Goal: Information Seeking & Learning: Check status

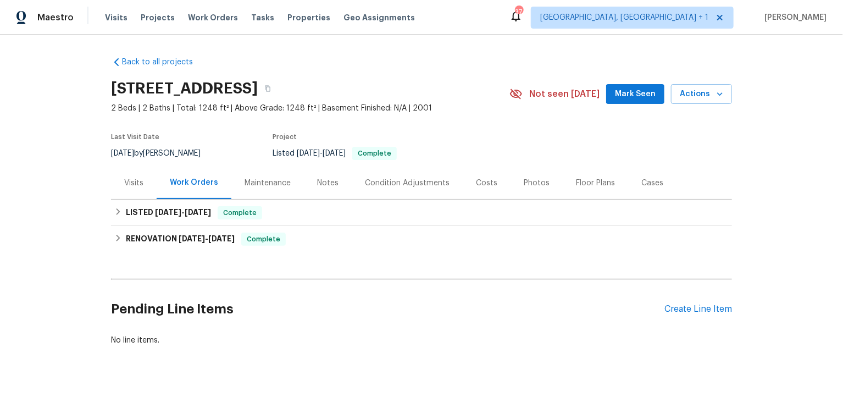
scroll to position [8, 0]
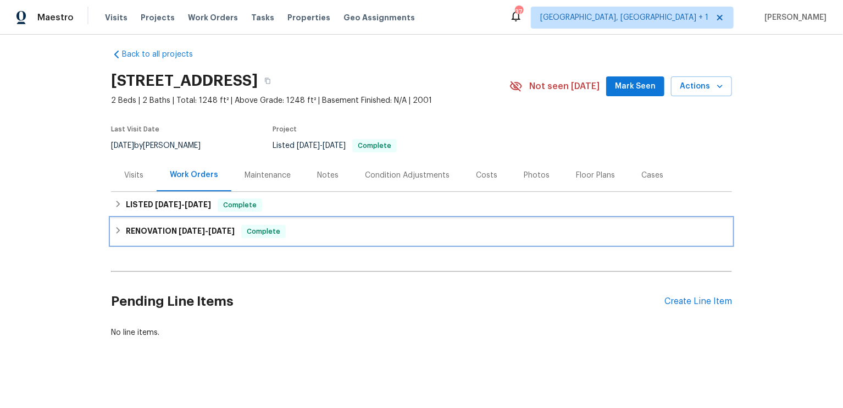
click at [202, 227] on span "[DATE]" at bounding box center [192, 231] width 26 height 8
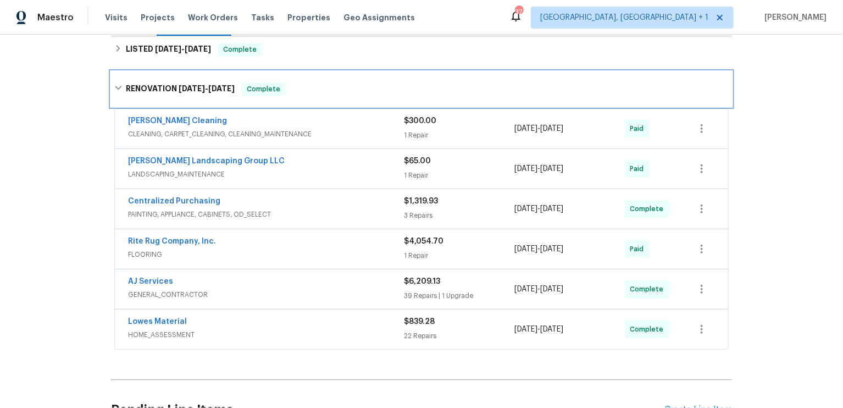
scroll to position [164, 0]
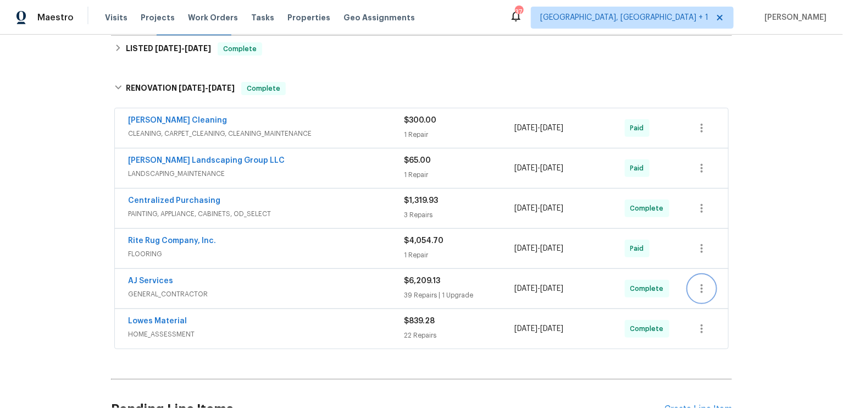
click at [705, 282] on icon "button" at bounding box center [701, 288] width 13 height 13
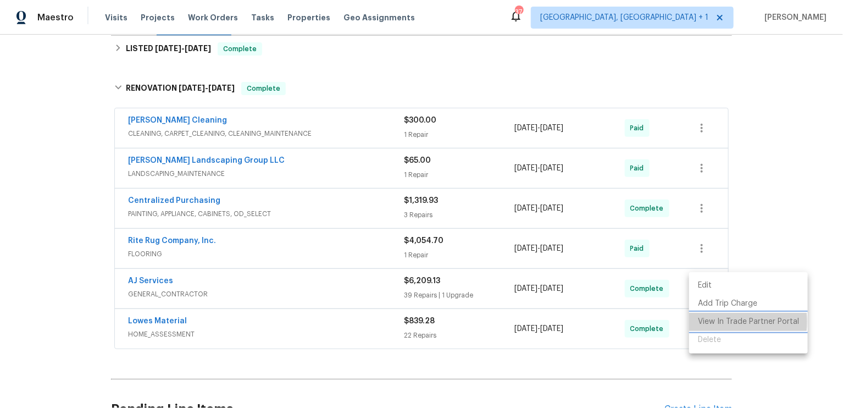
click at [709, 321] on li "View In Trade Partner Portal" at bounding box center [748, 322] width 119 height 18
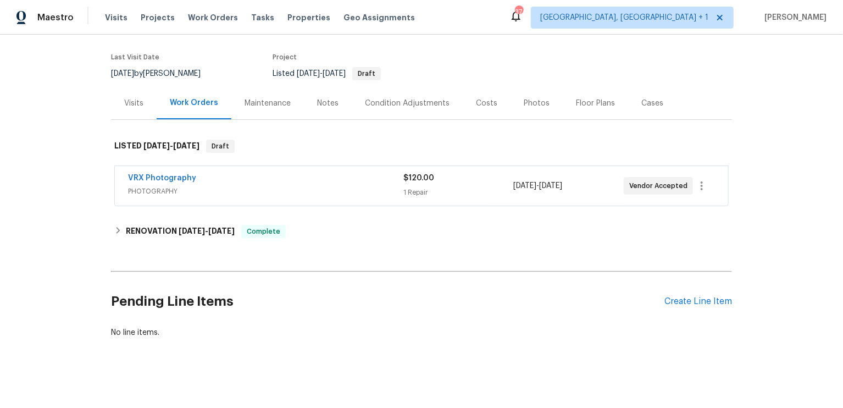
scroll to position [83, 0]
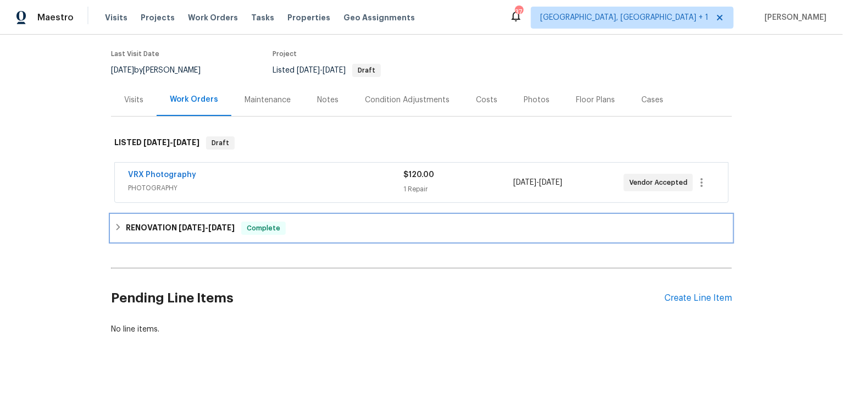
click at [183, 228] on span "[DATE]" at bounding box center [192, 228] width 26 height 8
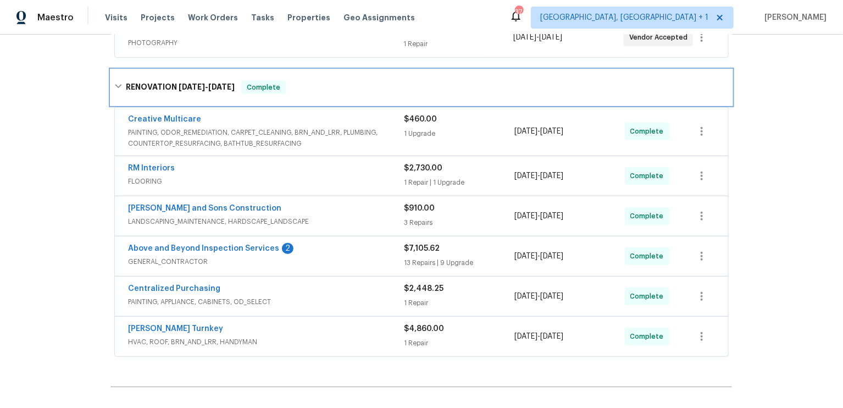
scroll to position [231, 0]
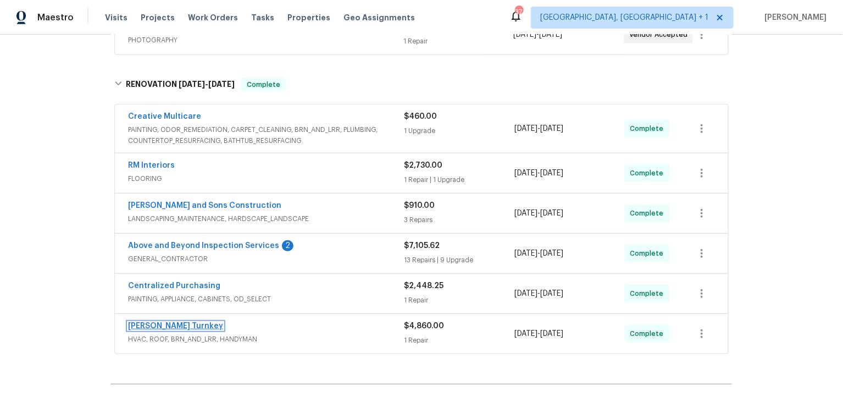
click at [149, 322] on link "Davis Turnkey" at bounding box center [175, 326] width 95 height 8
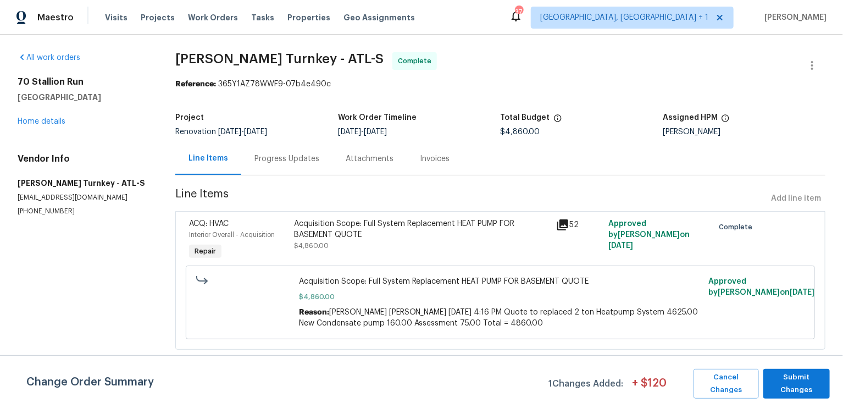
click at [305, 162] on div "Progress Updates" at bounding box center [286, 158] width 65 height 11
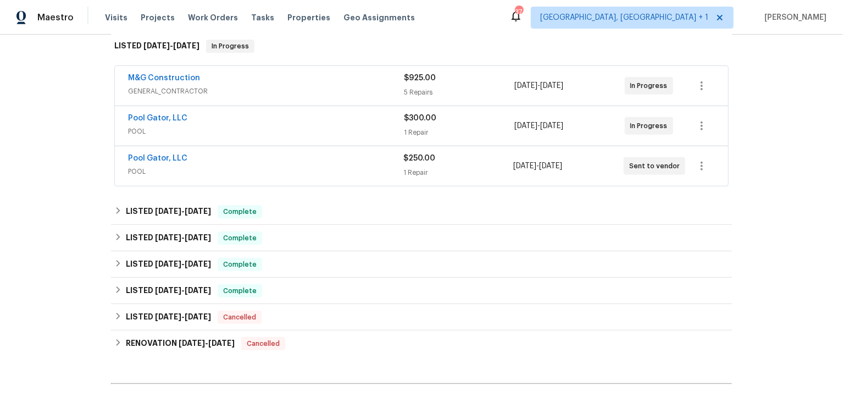
scroll to position [217, 0]
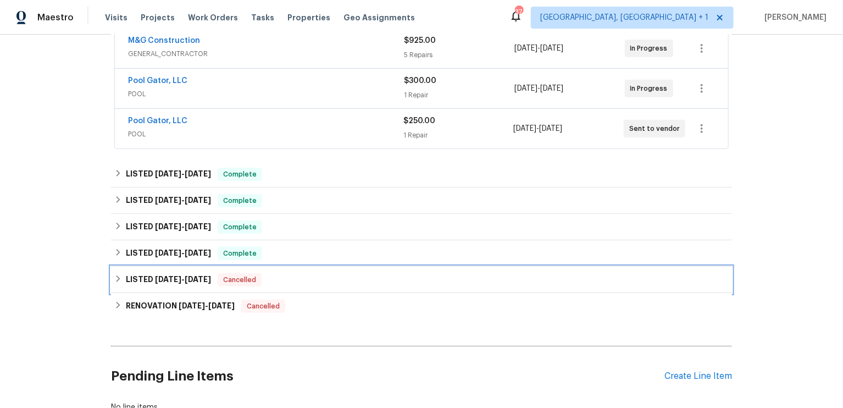
click at [169, 276] on span "4/29/25" at bounding box center [168, 279] width 26 height 8
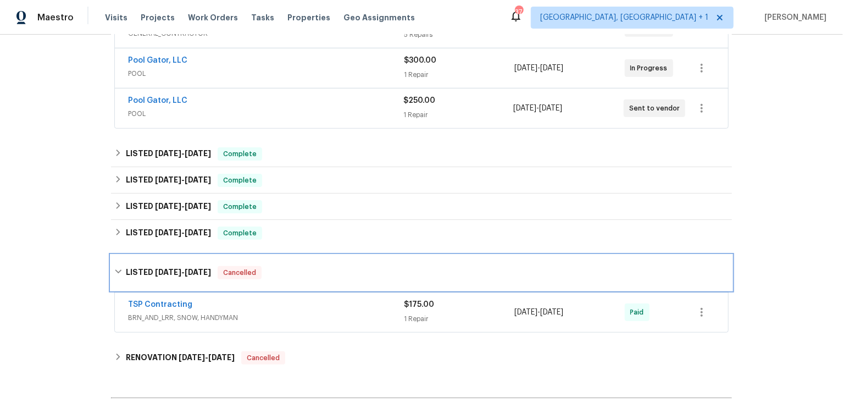
scroll to position [249, 0]
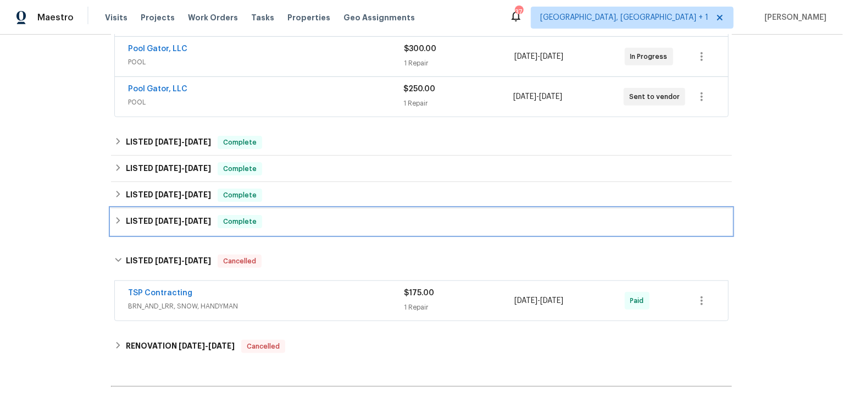
click at [153, 222] on h6 "LISTED 5/13/25 - 6/2/25" at bounding box center [168, 221] width 85 height 13
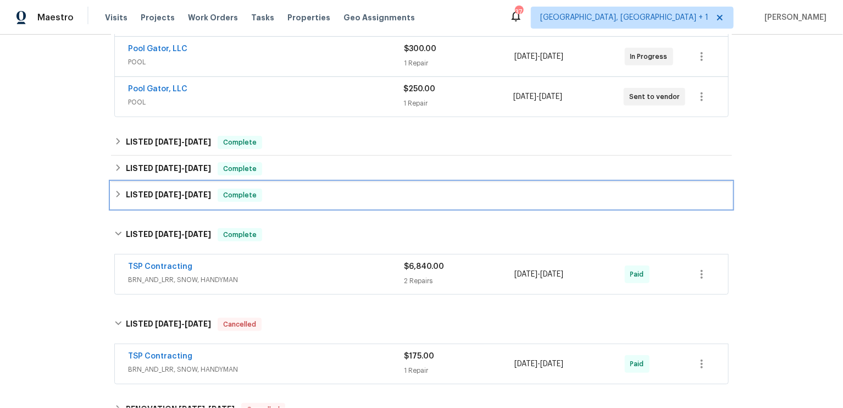
click at [149, 188] on h6 "LISTED 6/10/25 - 6/10/25" at bounding box center [168, 194] width 85 height 13
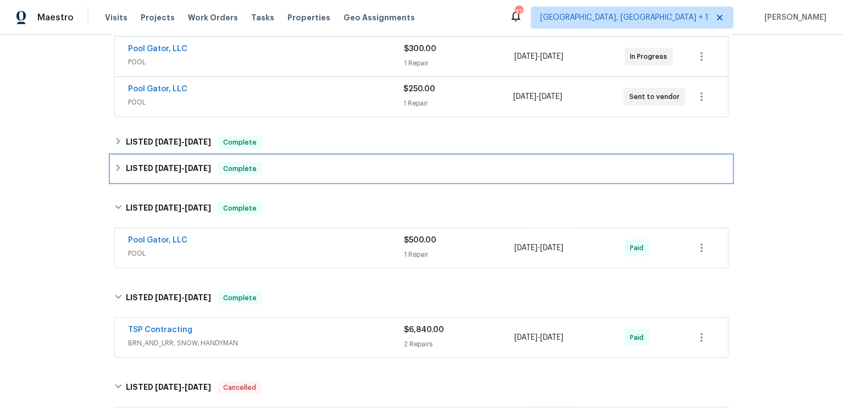
click at [152, 164] on h6 "LISTED 6/10/25 - 6/11/25" at bounding box center [168, 168] width 85 height 13
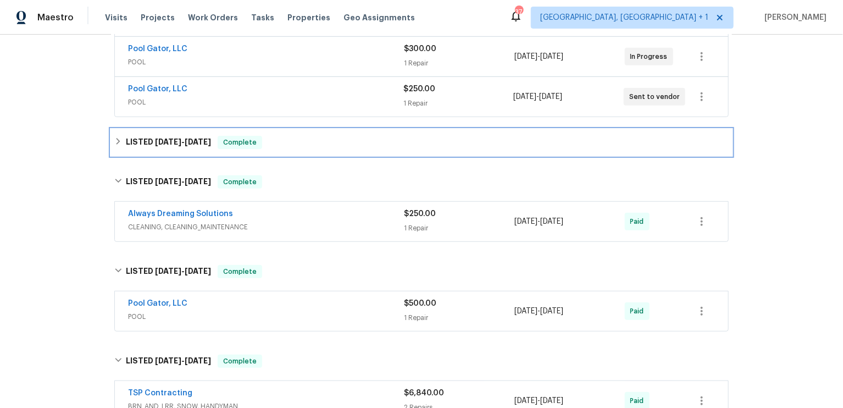
click at [162, 140] on span "7/30/25" at bounding box center [168, 142] width 26 height 8
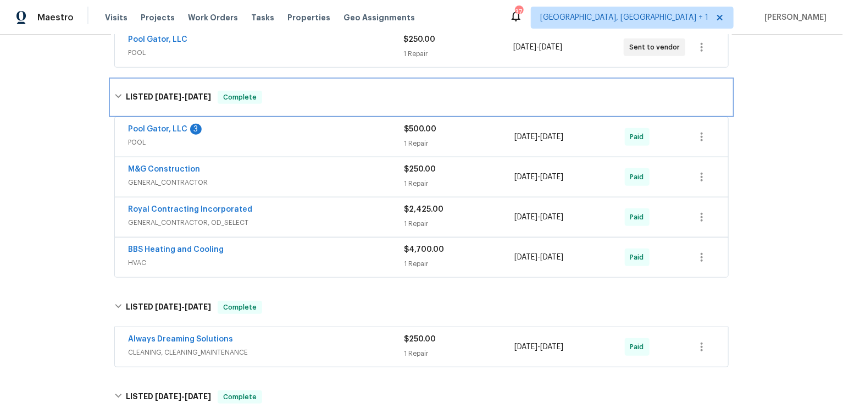
scroll to position [295, 0]
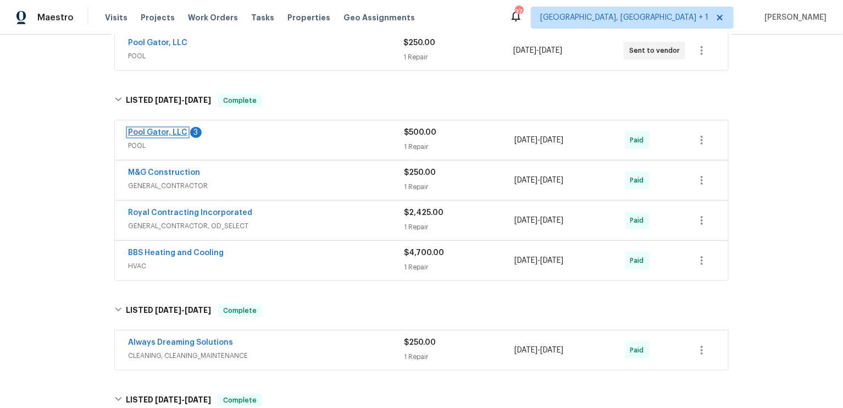
click at [157, 132] on link "Pool Gator, LLC" at bounding box center [157, 133] width 59 height 8
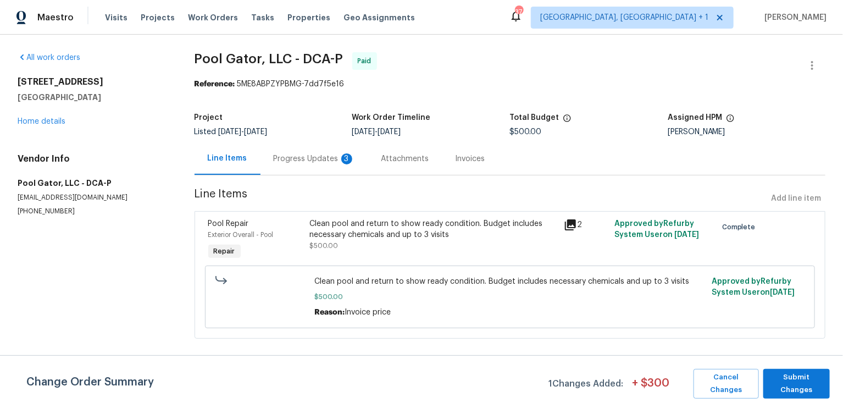
click at [306, 159] on div "Progress Updates 3" at bounding box center [314, 158] width 81 height 11
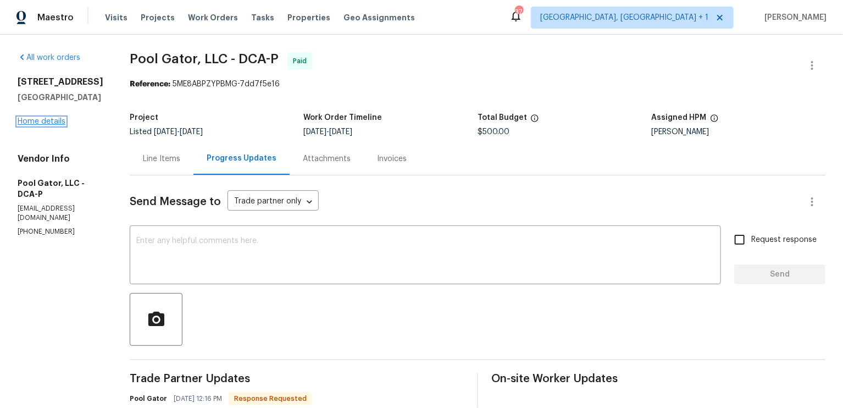
click at [47, 125] on link "Home details" at bounding box center [42, 122] width 48 height 8
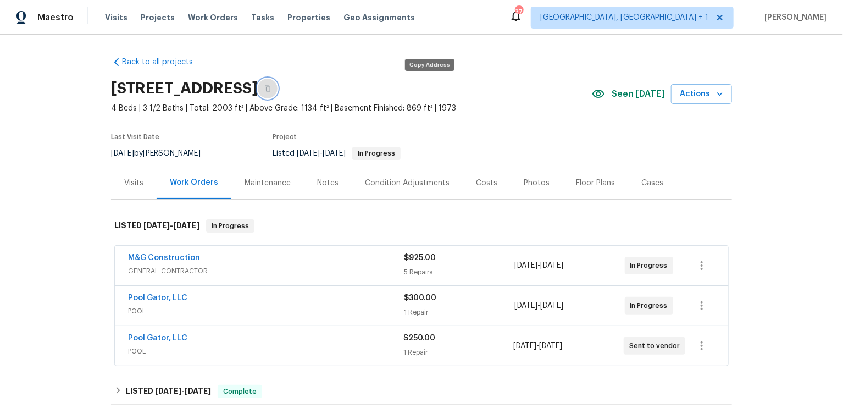
click at [271, 90] on icon "button" at bounding box center [267, 88] width 7 height 7
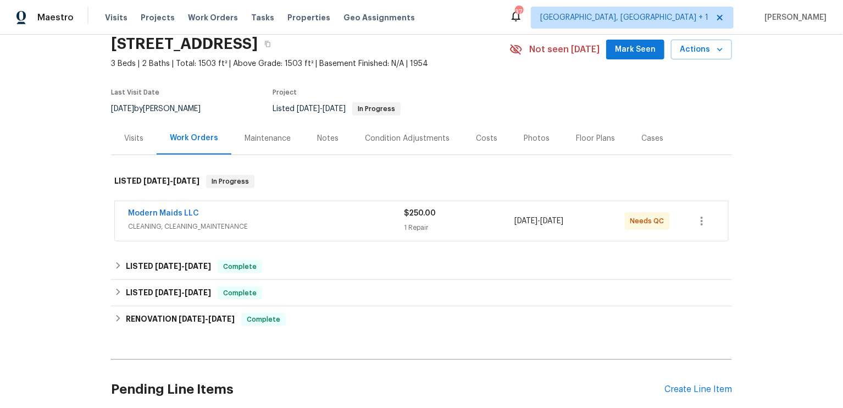
scroll to position [46, 0]
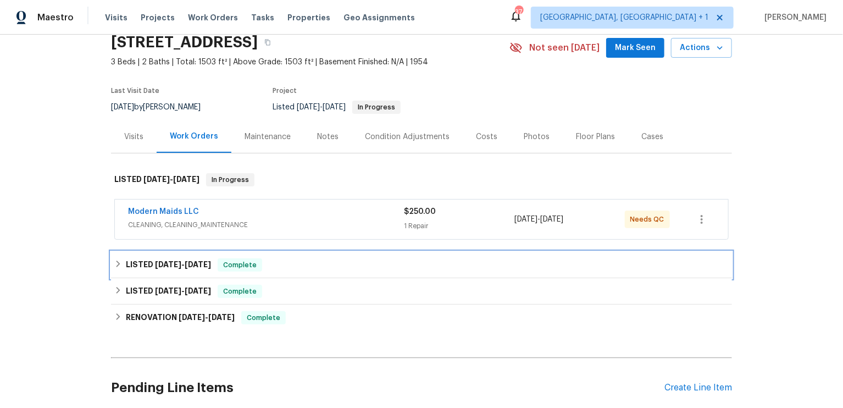
click at [162, 258] on h6 "LISTED [DATE] - [DATE]" at bounding box center [168, 264] width 85 height 13
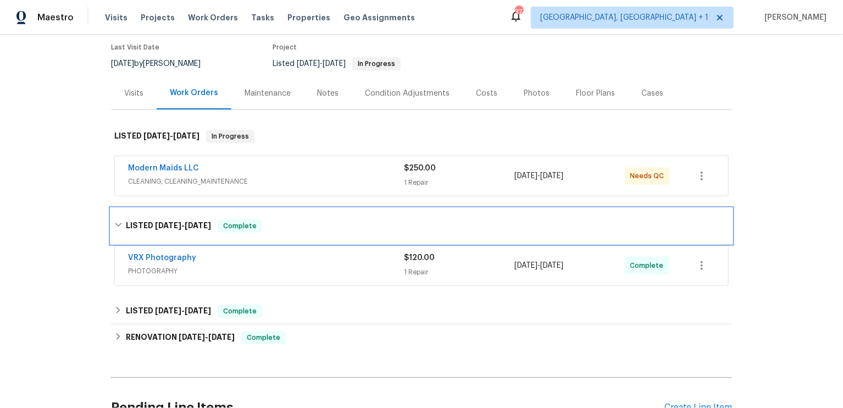
scroll to position [90, 0]
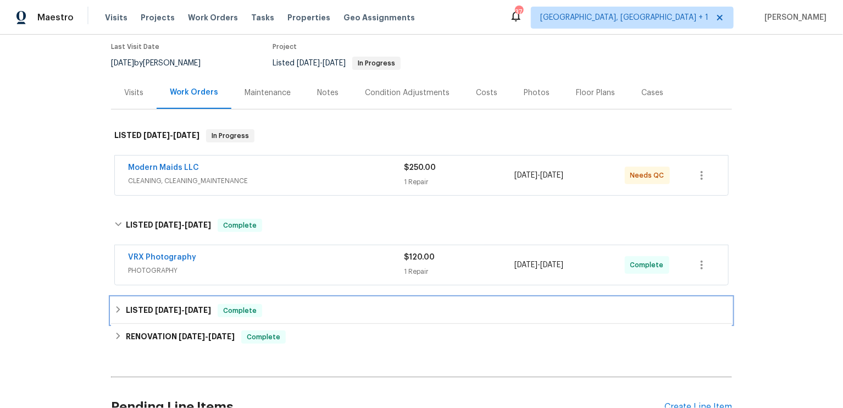
click at [171, 306] on span "[DATE]" at bounding box center [168, 310] width 26 height 8
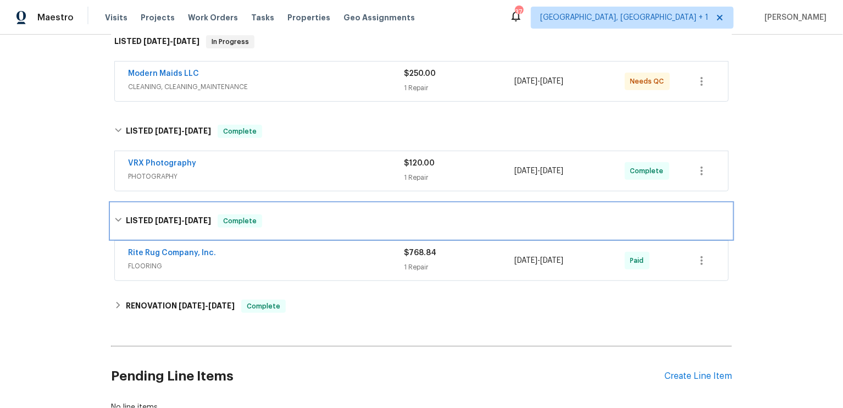
scroll to position [202, 0]
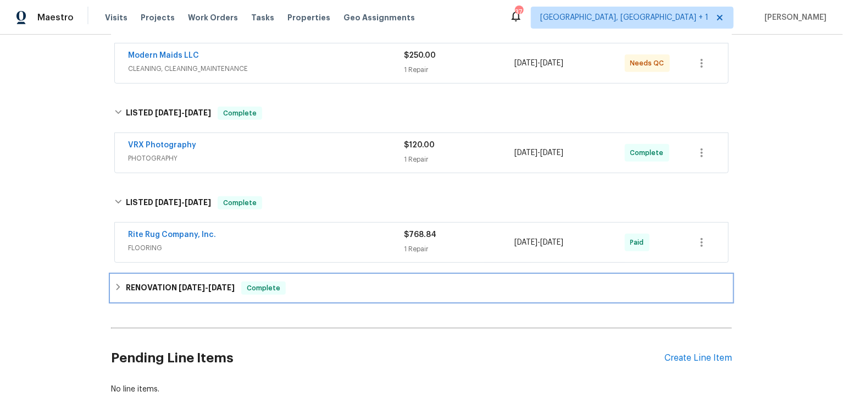
click at [171, 286] on h6 "RENOVATION [DATE] - [DATE]" at bounding box center [180, 287] width 109 height 13
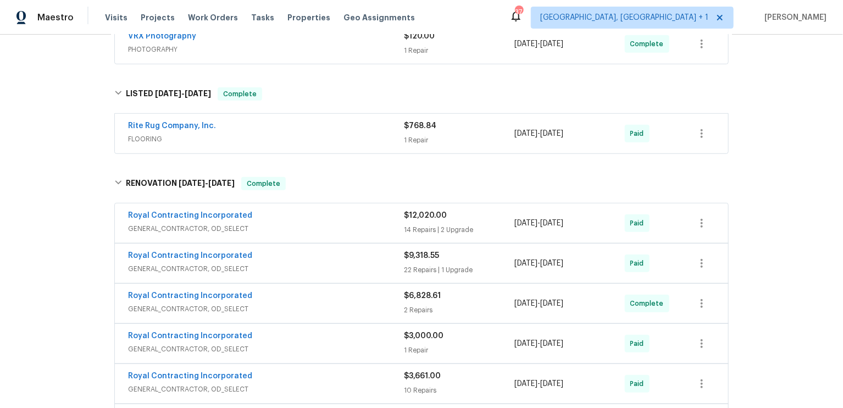
scroll to position [367, 0]
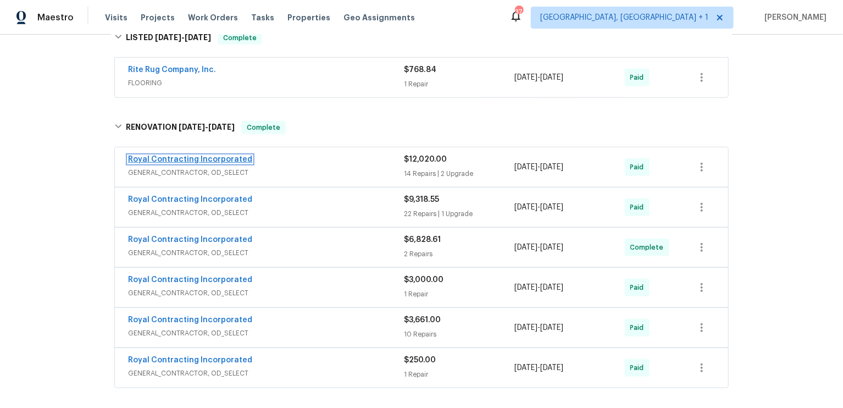
click at [202, 159] on link "Royal Contracting Incorporated" at bounding box center [190, 159] width 124 height 8
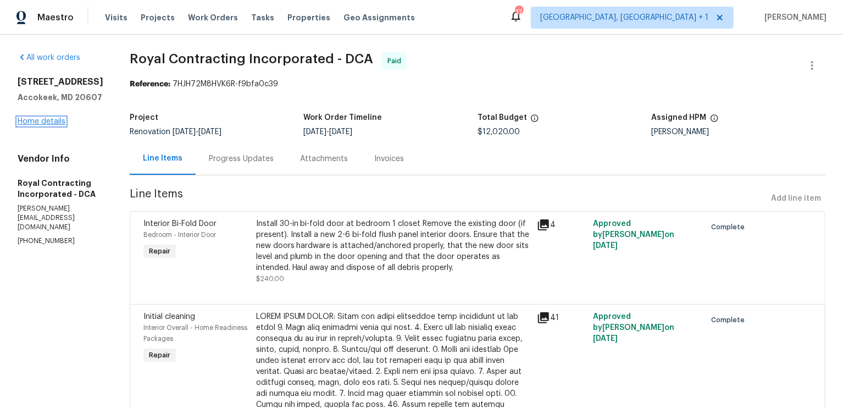
click at [46, 123] on link "Home details" at bounding box center [42, 122] width 48 height 8
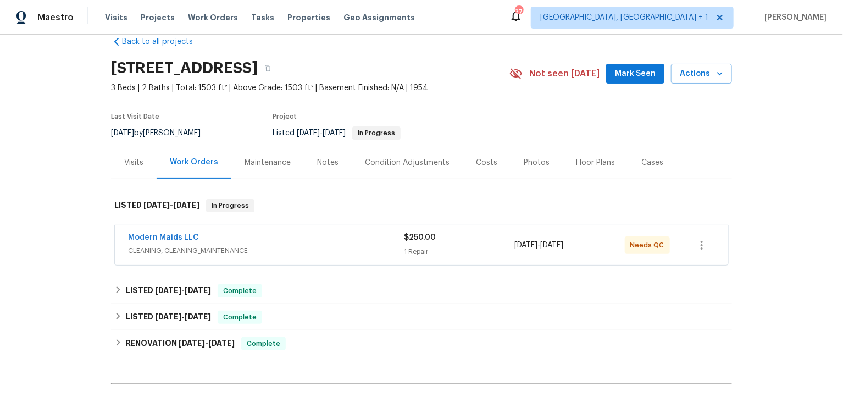
scroll to position [25, 0]
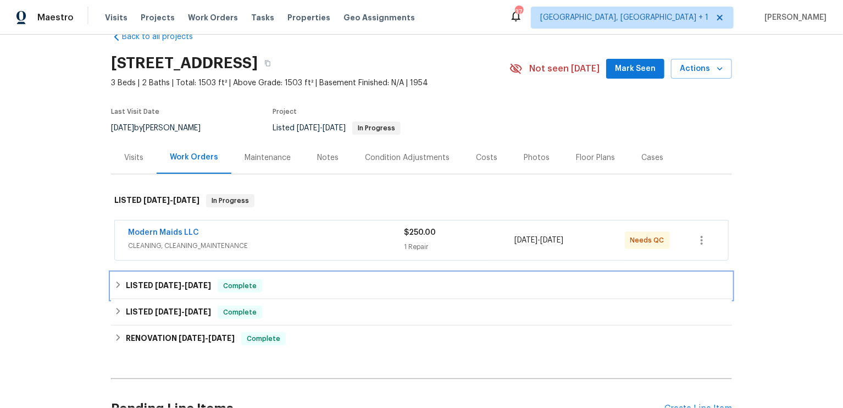
click at [185, 283] on span "9/4/25" at bounding box center [198, 285] width 26 height 8
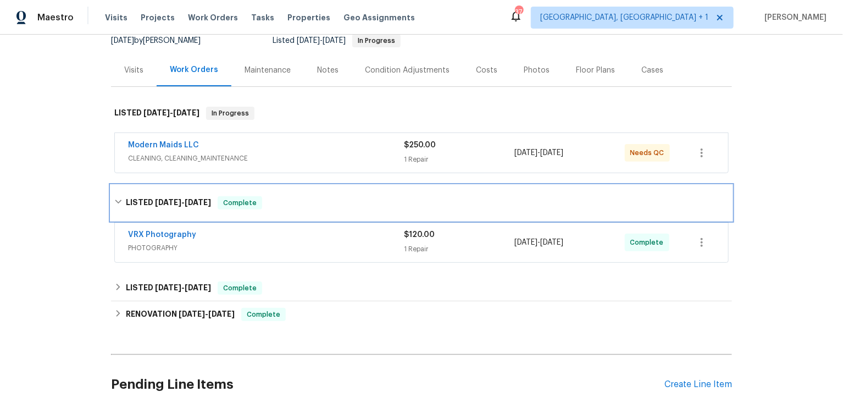
scroll to position [136, 0]
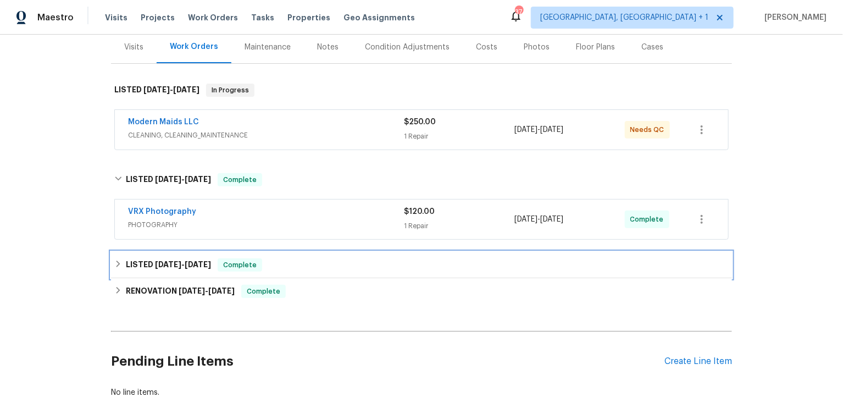
click at [181, 267] on h6 "LISTED 8/18/25 - 8/20/25" at bounding box center [168, 264] width 85 height 13
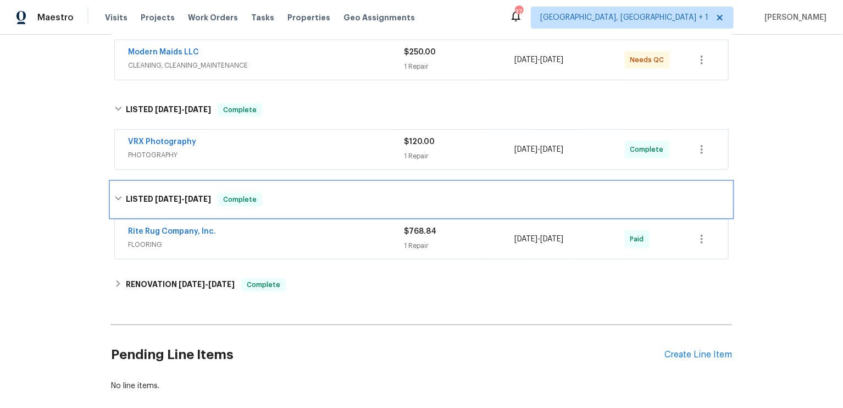
scroll to position [208, 0]
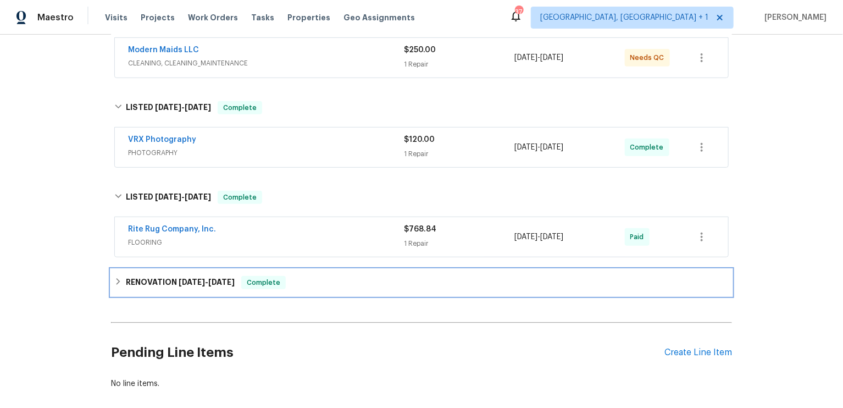
click at [181, 278] on span "7/1/25" at bounding box center [192, 282] width 26 height 8
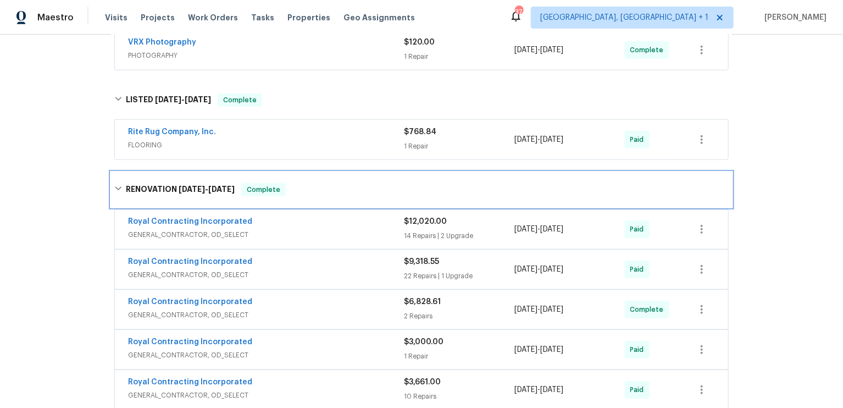
scroll to position [315, 0]
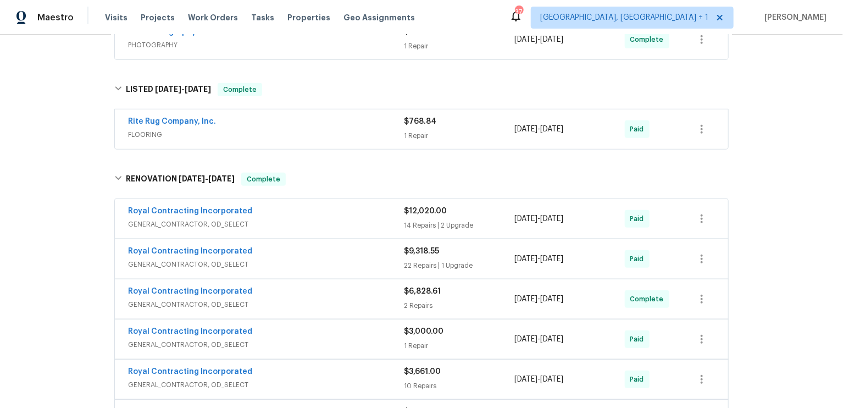
click at [181, 259] on span "GENERAL_CONTRACTOR, OD_SELECT" at bounding box center [266, 264] width 276 height 11
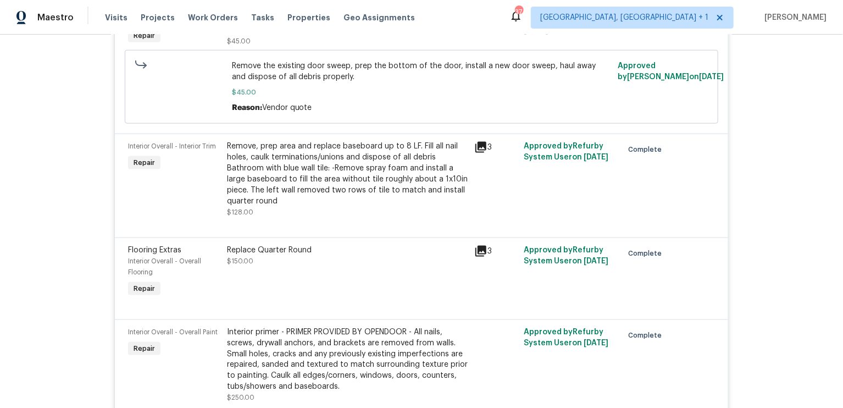
scroll to position [2678, 0]
